Goal: Find contact information: Obtain details needed to contact an individual or organization

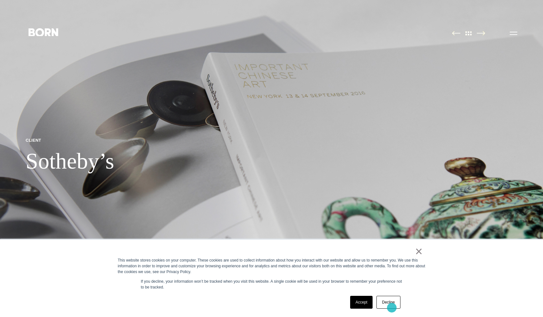
click at [392, 307] on link "Decline" at bounding box center [388, 302] width 24 height 13
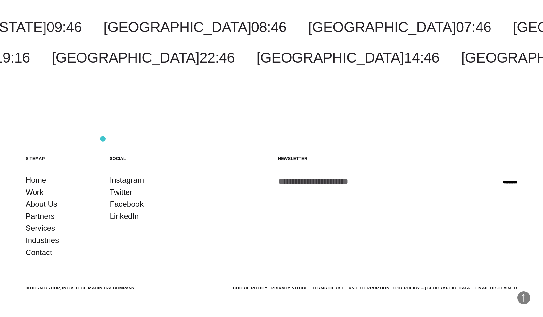
scroll to position [2685, 0]
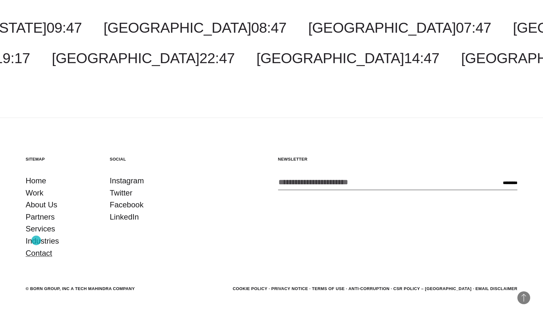
click at [36, 247] on link "Contact" at bounding box center [39, 253] width 27 height 12
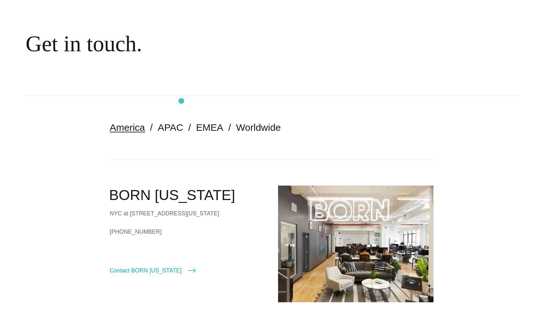
scroll to position [54, 0]
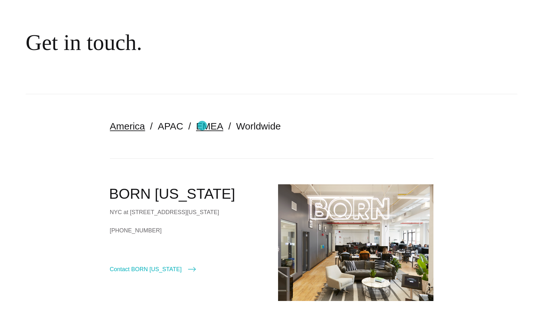
click at [202, 126] on link "EMEA" at bounding box center [209, 126] width 27 height 11
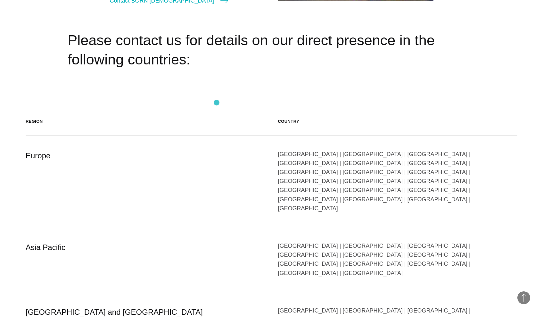
scroll to position [1009, 0]
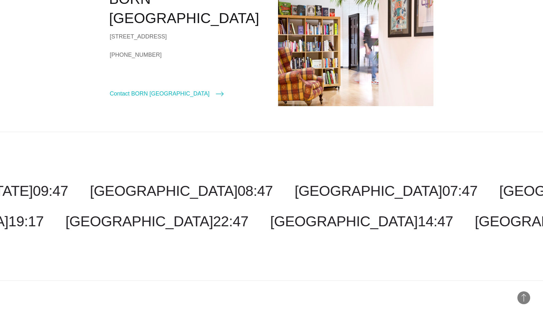
scroll to position [261, 0]
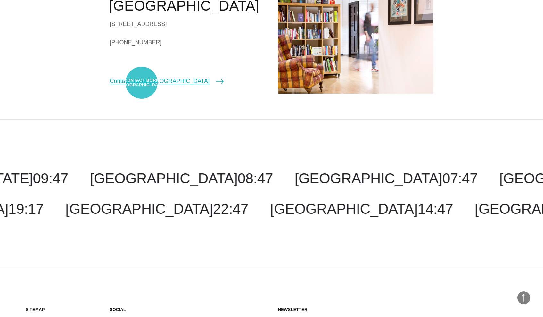
click at [142, 83] on link "Contact BORN [GEOGRAPHIC_DATA]" at bounding box center [167, 81] width 114 height 9
select select "******"
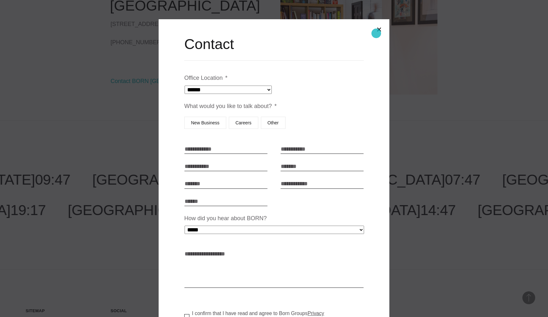
click at [376, 33] on button "Close modal" at bounding box center [378, 29] width 15 height 15
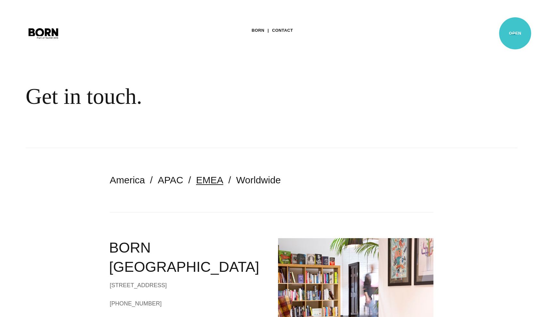
click at [515, 33] on button "Primary Menu" at bounding box center [513, 32] width 15 height 13
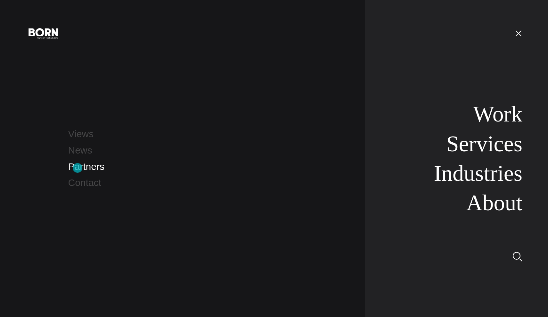
click at [77, 168] on link "Partners" at bounding box center [86, 166] width 36 height 11
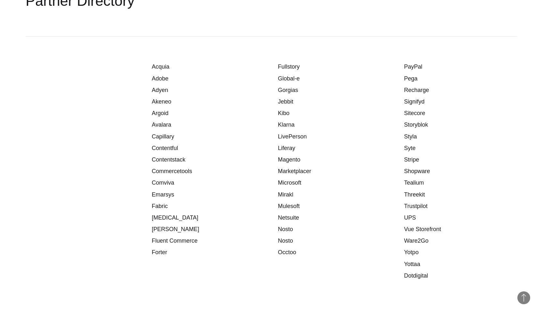
scroll to position [810, 0]
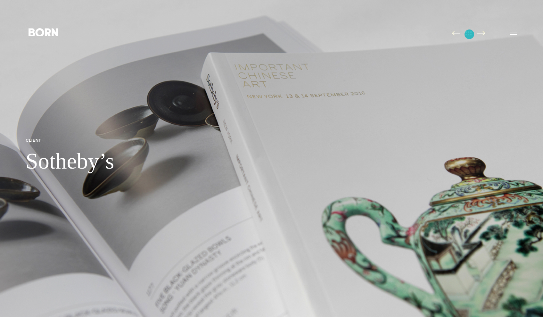
click at [469, 34] on img at bounding box center [468, 33] width 13 height 5
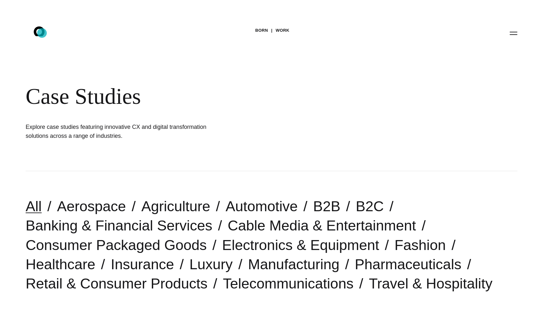
click at [41, 33] on icon ".st0{display:none;} .st1{display:inline;} .st2{font-family:'HelveticaNeue-Mediu…" at bounding box center [43, 33] width 41 height 17
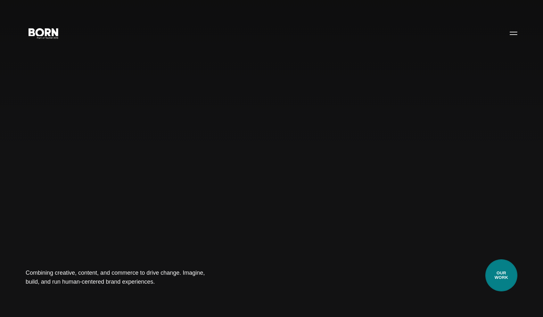
click at [505, 274] on link "Our Work" at bounding box center [501, 275] width 32 height 32
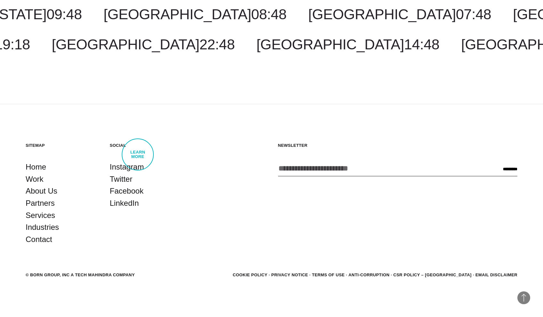
scroll to position [2108, 0]
